Goal: Transaction & Acquisition: Purchase product/service

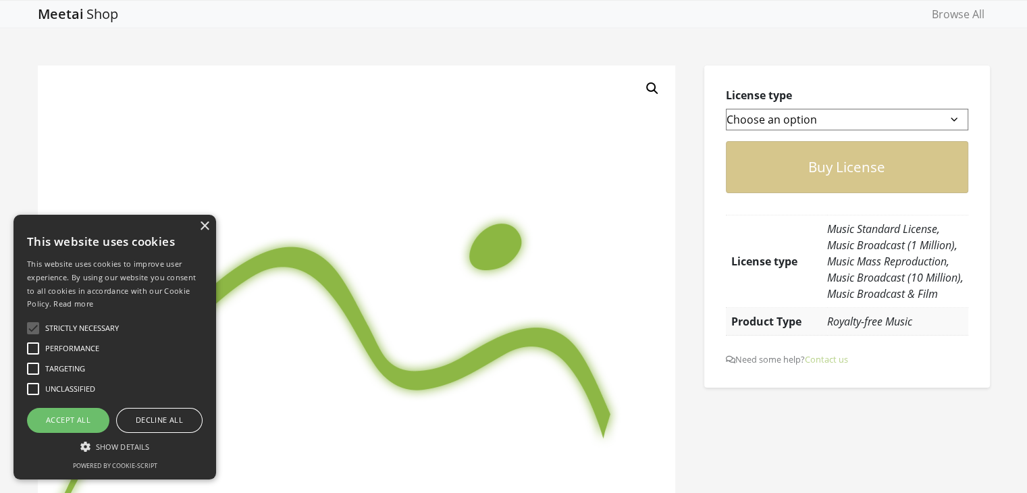
scroll to position [132, 0]
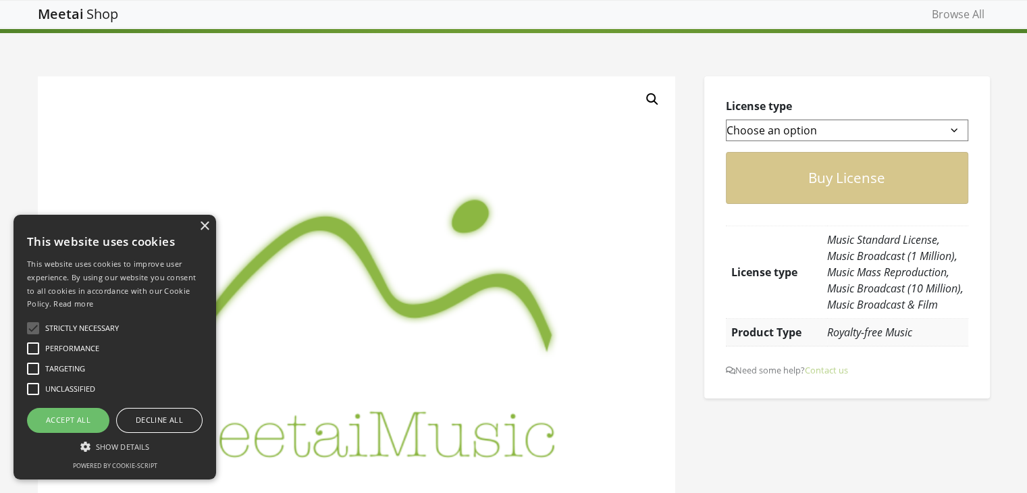
click at [791, 133] on select "Choose an option Music Standard License Music Broadcast (1 Million) Music Mass …" at bounding box center [847, 130] width 242 height 22
click at [84, 14] on div "Shop" at bounding box center [101, 14] width 35 height 14
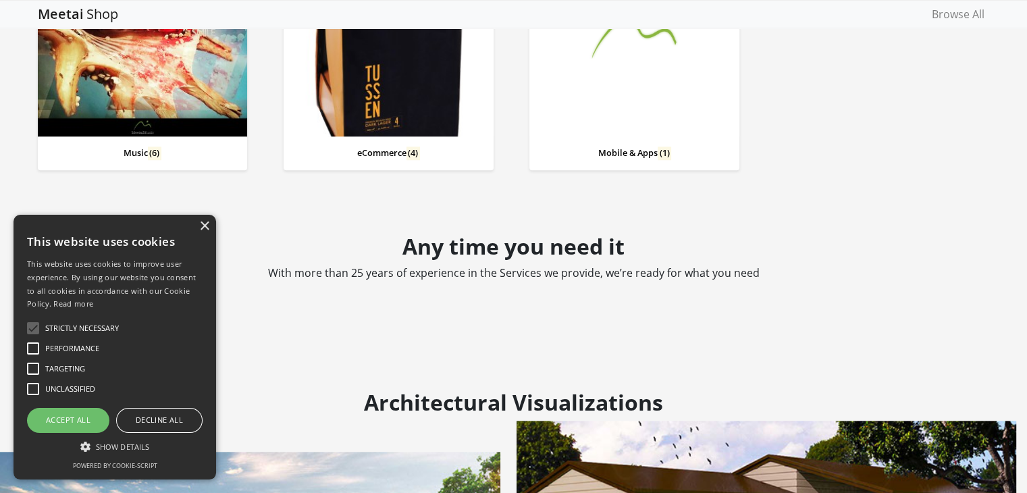
scroll to position [1215, 0]
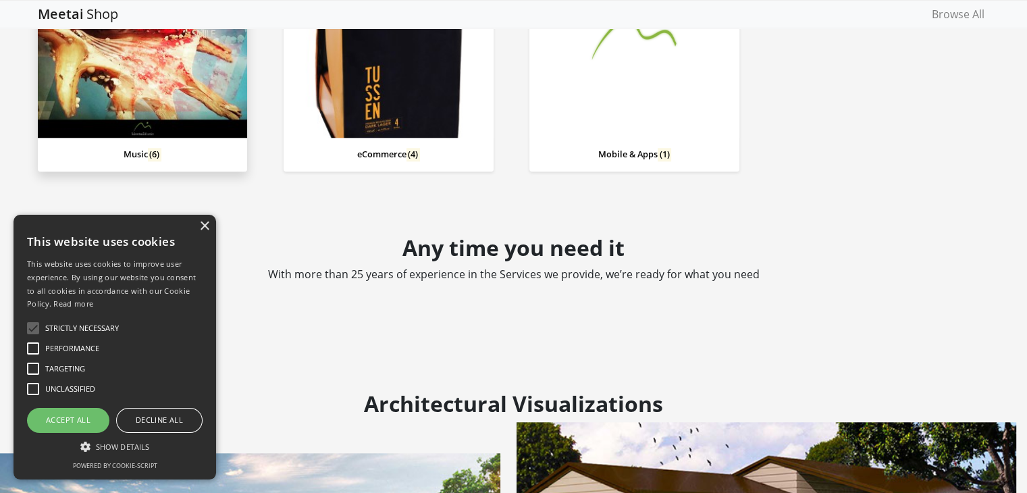
click at [146, 78] on img "Visit product category Music" at bounding box center [143, 33] width 210 height 210
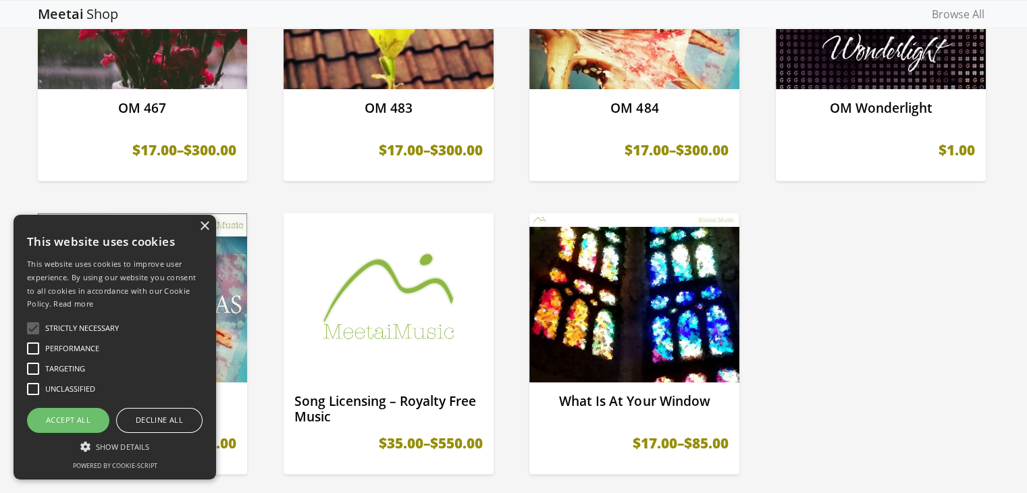
scroll to position [408, 0]
